Goal: Information Seeking & Learning: Get advice/opinions

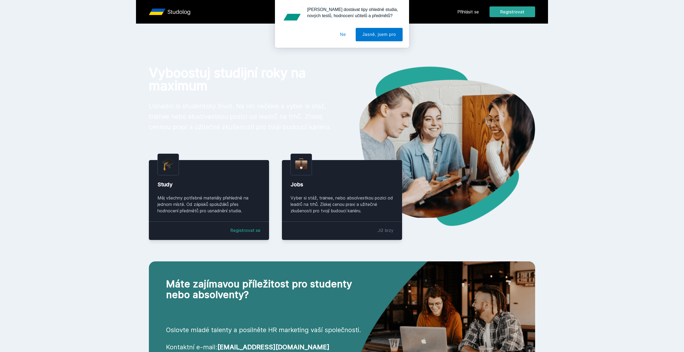
click at [471, 15] on div "[PERSON_NAME] dostávat tipy ohledně studia, nových testů, hodnocení učitelů a p…" at bounding box center [342, 24] width 684 height 48
click at [470, 11] on div "[PERSON_NAME] dostávat tipy ohledně studia, nových testů, hodnocení učitelů a p…" at bounding box center [342, 24] width 684 height 48
click at [342, 36] on button "Ne" at bounding box center [342, 34] width 19 height 13
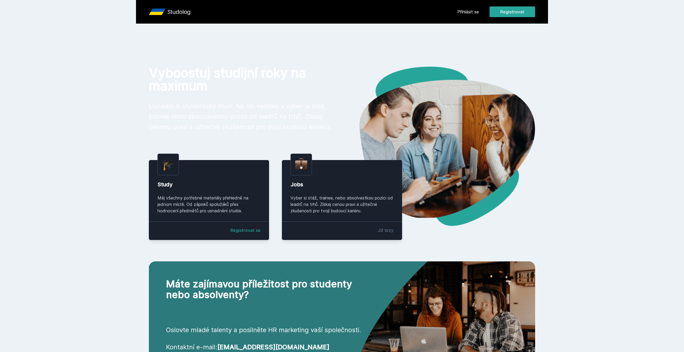
click at [467, 13] on link "Přihlásit se" at bounding box center [467, 12] width 21 height 6
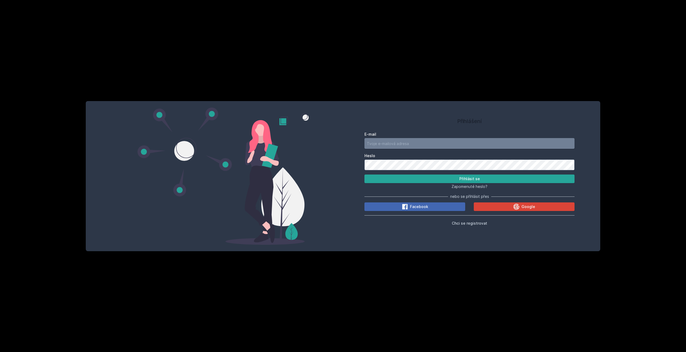
type input "[EMAIL_ADDRESS][DOMAIN_NAME]"
click at [403, 180] on button "Přihlásit se" at bounding box center [470, 179] width 210 height 9
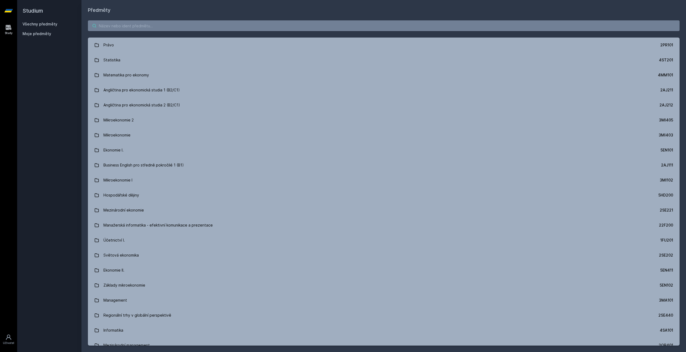
click at [140, 24] on input "search" at bounding box center [384, 25] width 592 height 11
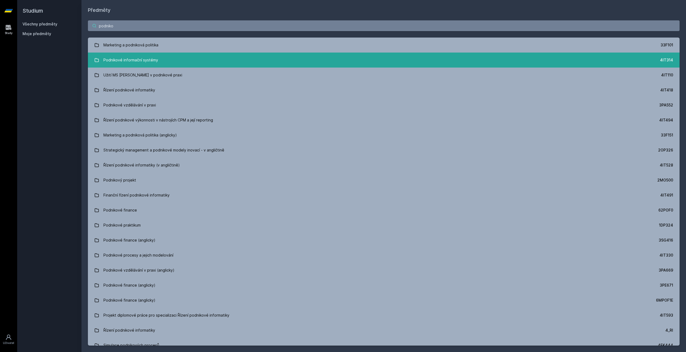
type input "podniko"
click at [172, 62] on link "Podnikové informační systémy 4IT314" at bounding box center [384, 60] width 592 height 15
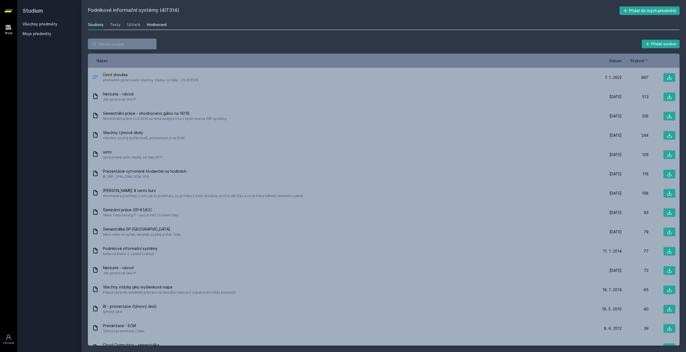
click at [155, 26] on div "Hodnocení" at bounding box center [157, 24] width 20 height 5
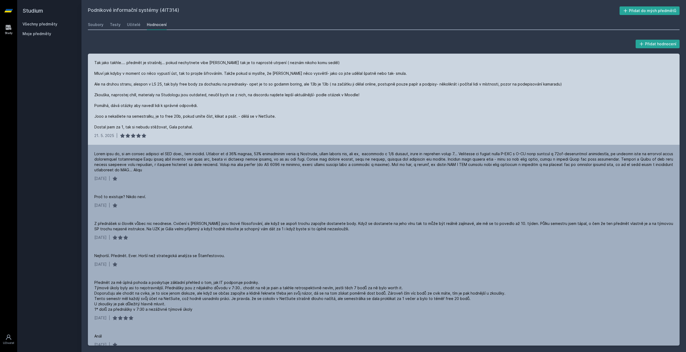
drag, startPoint x: 195, startPoint y: 83, endPoint x: 174, endPoint y: 82, distance: 21.0
click at [174, 82] on div "Tak jako takhle.... předmět je strašněj... pokud nechytnete vibe [PERSON_NAME] …" at bounding box center [328, 95] width 468 height 70
drag, startPoint x: 394, startPoint y: 127, endPoint x: 336, endPoint y: 112, distance: 59.2
click at [336, 112] on div "Tak jako takhle.... předmět je strašněj... pokud nechytnete vibe [PERSON_NAME] …" at bounding box center [328, 95] width 468 height 70
click at [415, 110] on div "Tak jako takhle.... předmět je strašněj... pokud nechytnete vibe [PERSON_NAME] …" at bounding box center [328, 95] width 468 height 70
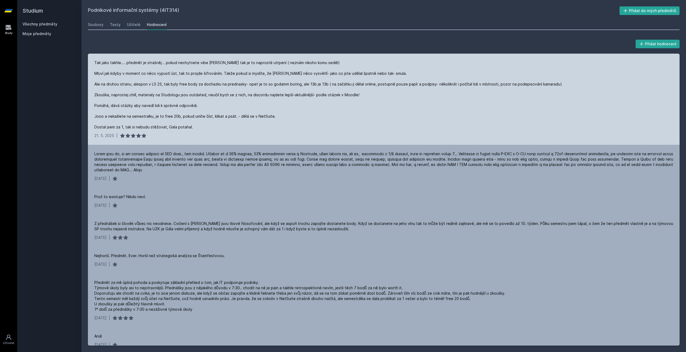
drag, startPoint x: 415, startPoint y: 110, endPoint x: 374, endPoint y: 102, distance: 41.3
click at [374, 102] on div "Tak jako takhle.... předmět je strašněj... pokud nechytnete vibe [PERSON_NAME] …" at bounding box center [328, 95] width 468 height 70
click at [377, 116] on div "Tak jako takhle.... předmět je strašněj... pokud nechytnete vibe [PERSON_NAME] …" at bounding box center [328, 95] width 468 height 70
drag, startPoint x: 377, startPoint y: 116, endPoint x: 318, endPoint y: 105, distance: 59.5
click at [318, 105] on div "Tak jako takhle.... předmět je strašněj... pokud nechytnete vibe [PERSON_NAME] …" at bounding box center [328, 95] width 468 height 70
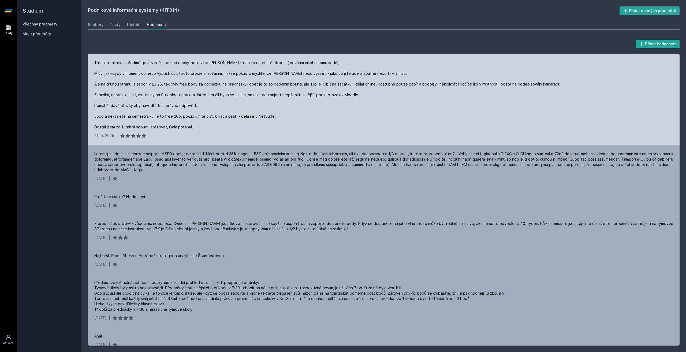
click at [324, 108] on div "Tak jako takhle.... předmět je strašněj... pokud nechytnete vibe [PERSON_NAME] …" at bounding box center [328, 95] width 468 height 70
drag, startPoint x: 324, startPoint y: 108, endPoint x: 295, endPoint y: 109, distance: 29.3
click at [295, 109] on div "Tak jako takhle.... předmět je strašněj... pokud nechytnete vibe [PERSON_NAME] …" at bounding box center [328, 95] width 468 height 70
drag, startPoint x: 320, startPoint y: 119, endPoint x: 312, endPoint y: 107, distance: 14.3
click at [312, 107] on div "Tak jako takhle.... předmět je strašněj... pokud nechytnete vibe [PERSON_NAME] …" at bounding box center [328, 95] width 468 height 70
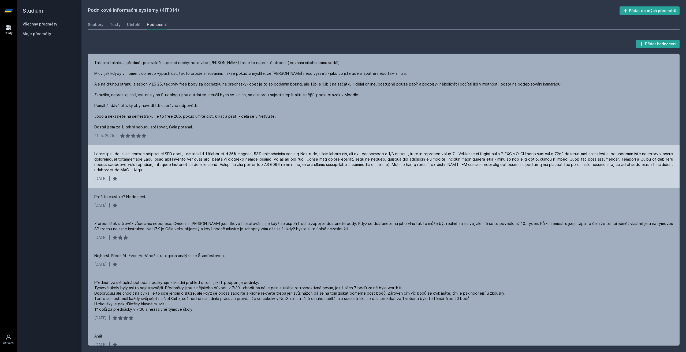
drag, startPoint x: 470, startPoint y: 175, endPoint x: 441, endPoint y: 175, distance: 28.4
click at [441, 175] on div "[DATE] |" at bounding box center [384, 166] width 592 height 43
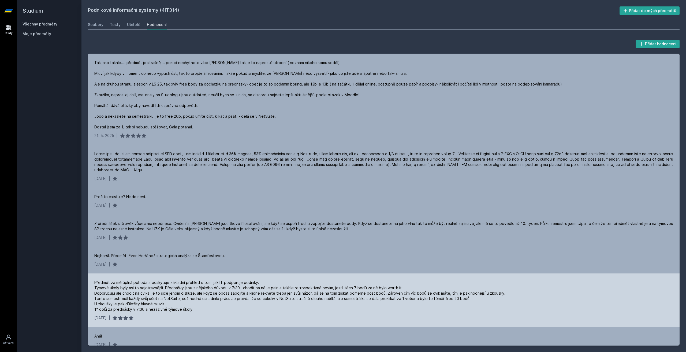
scroll to position [89, 0]
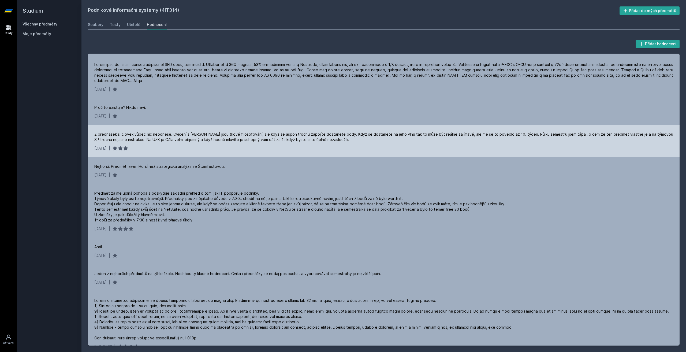
drag, startPoint x: 217, startPoint y: 146, endPoint x: 205, endPoint y: 146, distance: 12.3
click at [205, 146] on div "Z přednášek si člověk vůbec nic neodnese. Cvičení s [PERSON_NAME] jsou tkové fi…" at bounding box center [384, 141] width 592 height 32
drag, startPoint x: 351, startPoint y: 150, endPoint x: 342, endPoint y: 145, distance: 10.3
click at [342, 145] on div "Z přednášek si člověk vůbec nic neodnese. Cvičení s [PERSON_NAME] jsou tkové fi…" at bounding box center [384, 141] width 592 height 32
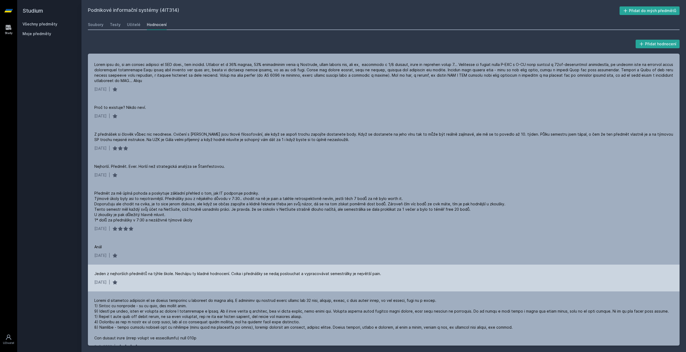
scroll to position [179, 0]
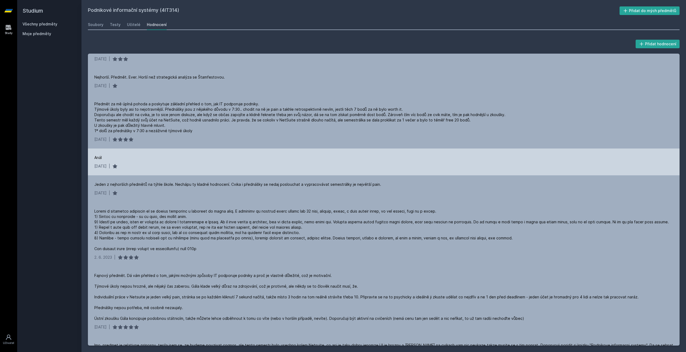
click at [328, 158] on div "Anál" at bounding box center [383, 157] width 579 height 5
drag, startPoint x: 328, startPoint y: 158, endPoint x: 254, endPoint y: 158, distance: 73.5
click at [254, 158] on div "Anál" at bounding box center [383, 157] width 579 height 5
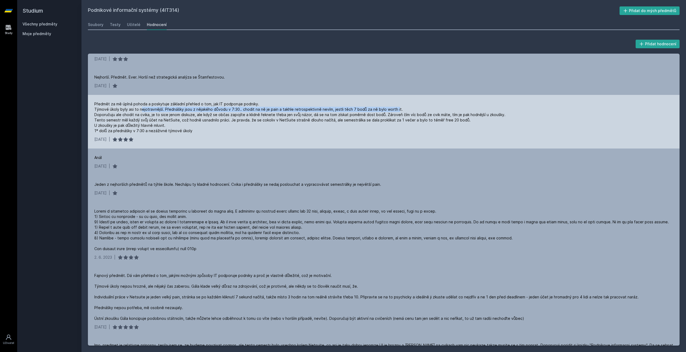
drag, startPoint x: 141, startPoint y: 110, endPoint x: 393, endPoint y: 109, distance: 252.0
click at [393, 109] on div "Předmět za mě úplná pohoda a poskytuje základní přehled o tom, jak IT podporuje…" at bounding box center [299, 117] width 411 height 32
drag, startPoint x: 101, startPoint y: 116, endPoint x: 175, endPoint y: 117, distance: 73.7
click at [175, 117] on div "Předmět za mě úplná pohoda a poskytuje základní přehled o tom, jak IT podporuje…" at bounding box center [299, 117] width 411 height 32
click at [367, 129] on div "Předmět za mě úplná pohoda a poskytuje základní přehled o tom, jak IT podporuje…" at bounding box center [299, 117] width 411 height 32
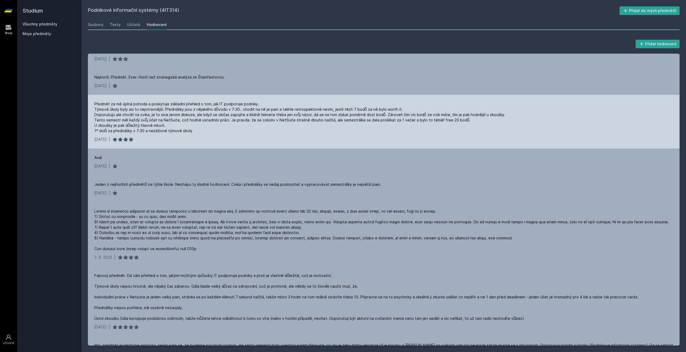
drag, startPoint x: 366, startPoint y: 130, endPoint x: 350, endPoint y: 133, distance: 16.4
click at [350, 133] on div "Předmět za mě úplná pohoda a poskytuje základní přehled o tom, jak IT podporuje…" at bounding box center [384, 122] width 592 height 54
drag, startPoint x: 355, startPoint y: 128, endPoint x: 311, endPoint y: 128, distance: 44.0
click at [311, 128] on div "Předmět za mě úplná pohoda a poskytuje základní přehled o tom, jak IT podporuje…" at bounding box center [299, 117] width 411 height 32
drag, startPoint x: 283, startPoint y: 129, endPoint x: 261, endPoint y: 124, distance: 22.5
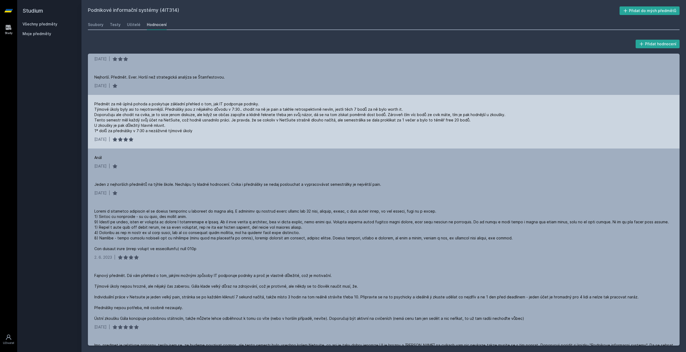
click at [261, 124] on div "Předmět za mě úplná pohoda a poskytuje základní přehled o tom, jak IT podporuje…" at bounding box center [299, 117] width 411 height 32
drag, startPoint x: 272, startPoint y: 138, endPoint x: 261, endPoint y: 134, distance: 11.1
click at [261, 134] on div "Předmět za mě úplná pohoda a poskytuje základní přehled o tom, jak IT podporuje…" at bounding box center [384, 122] width 592 height 54
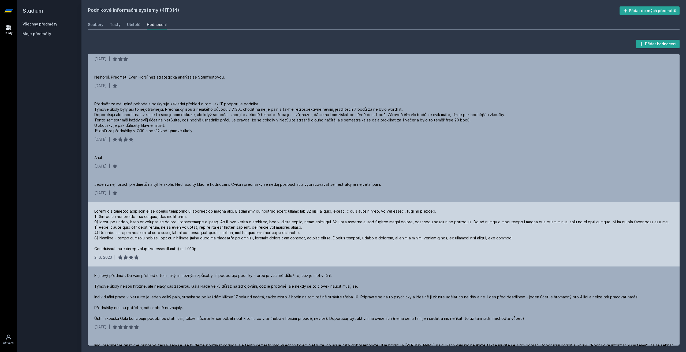
click at [265, 214] on div at bounding box center [381, 230] width 575 height 43
drag, startPoint x: 265, startPoint y: 214, endPoint x: 231, endPoint y: 212, distance: 34.1
click at [231, 212] on div at bounding box center [381, 230] width 575 height 43
drag, startPoint x: 250, startPoint y: 240, endPoint x: 229, endPoint y: 243, distance: 20.5
click at [229, 243] on div at bounding box center [381, 230] width 575 height 43
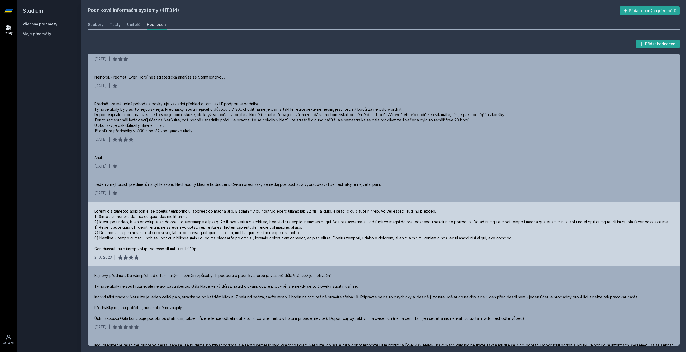
drag, startPoint x: 351, startPoint y: 249, endPoint x: 335, endPoint y: 247, distance: 16.7
click at [335, 247] on div at bounding box center [381, 230] width 575 height 43
drag, startPoint x: 392, startPoint y: 246, endPoint x: 354, endPoint y: 243, distance: 37.7
click at [354, 243] on div at bounding box center [381, 230] width 575 height 43
drag, startPoint x: 411, startPoint y: 247, endPoint x: 371, endPoint y: 246, distance: 40.2
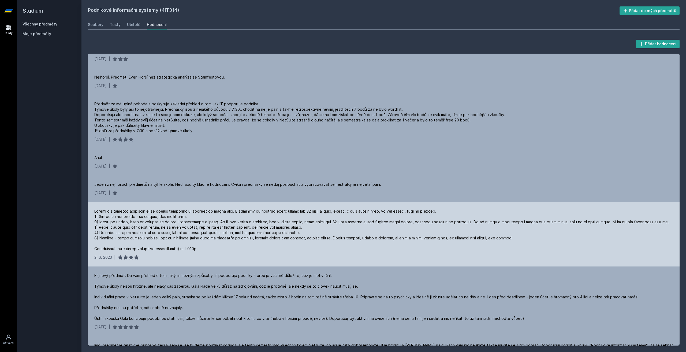
click at [371, 246] on div at bounding box center [381, 230] width 575 height 43
click at [448, 241] on div at bounding box center [381, 230] width 575 height 43
drag, startPoint x: 448, startPoint y: 241, endPoint x: 403, endPoint y: 244, distance: 44.4
click at [403, 244] on div at bounding box center [381, 230] width 575 height 43
drag, startPoint x: 132, startPoint y: 227, endPoint x: 315, endPoint y: 223, distance: 183.2
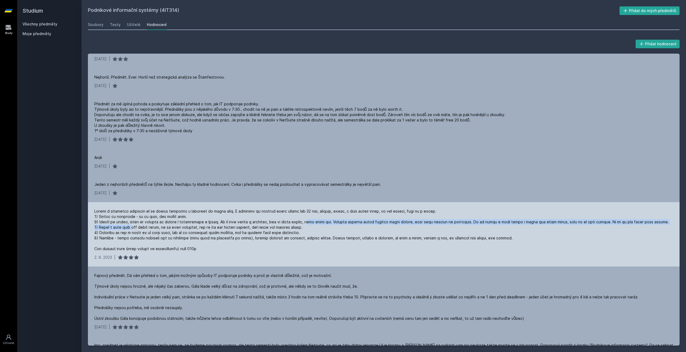
click at [310, 223] on div at bounding box center [381, 230] width 575 height 43
drag, startPoint x: 116, startPoint y: 231, endPoint x: 127, endPoint y: 231, distance: 10.7
click at [117, 231] on div at bounding box center [381, 230] width 575 height 43
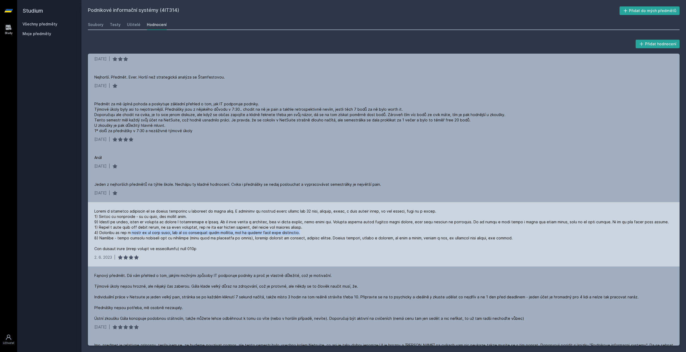
drag, startPoint x: 128, startPoint y: 231, endPoint x: 305, endPoint y: 231, distance: 176.4
click at [305, 231] on div at bounding box center [381, 230] width 575 height 43
drag, startPoint x: 99, startPoint y: 238, endPoint x: 511, endPoint y: 241, distance: 412.3
click at [510, 241] on div at bounding box center [381, 230] width 575 height 43
click at [381, 242] on div at bounding box center [381, 230] width 575 height 43
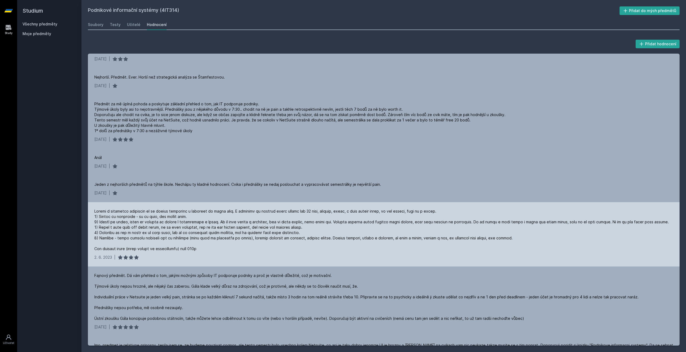
click at [381, 242] on div at bounding box center [381, 230] width 575 height 43
drag, startPoint x: 381, startPoint y: 242, endPoint x: 363, endPoint y: 246, distance: 17.9
click at [363, 246] on div at bounding box center [381, 230] width 575 height 43
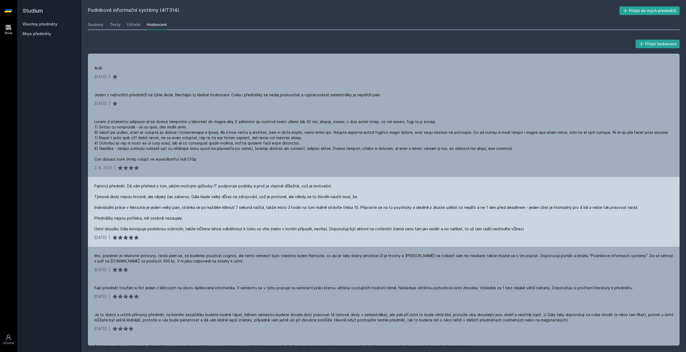
drag, startPoint x: 314, startPoint y: 218, endPoint x: 279, endPoint y: 227, distance: 36.9
click at [279, 227] on div "Fajnový předmět. Dá vám přehled o tom, jakými možnými způsoby IT podporuje podn…" at bounding box center [366, 207] width 544 height 48
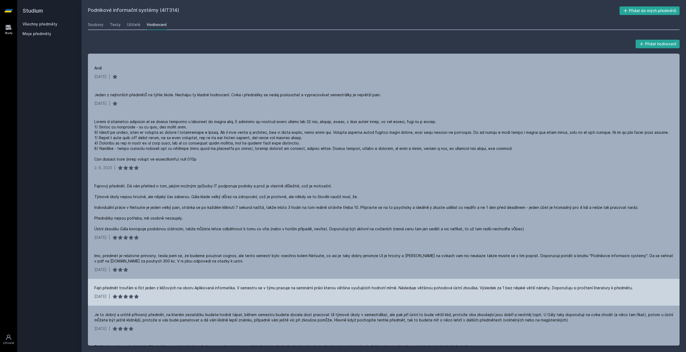
click at [299, 295] on div "[DATE] |" at bounding box center [383, 296] width 579 height 5
drag, startPoint x: 299, startPoint y: 295, endPoint x: 267, endPoint y: 291, distance: 31.9
click at [267, 291] on div "Fajn předmět troufám si říct jeden z klíčových na oboru Aplikovaná informatika.…" at bounding box center [384, 292] width 592 height 27
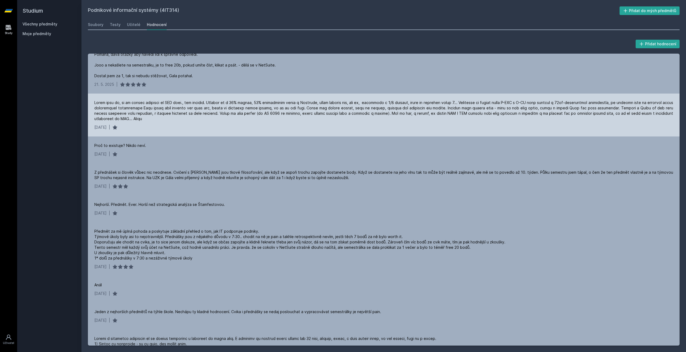
scroll to position [0, 0]
